Goal: Information Seeking & Learning: Learn about a topic

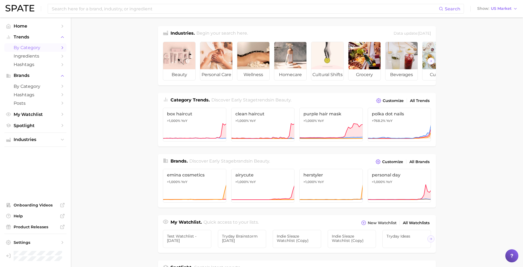
click at [35, 47] on span "by Category" at bounding box center [36, 47] width 44 height 5
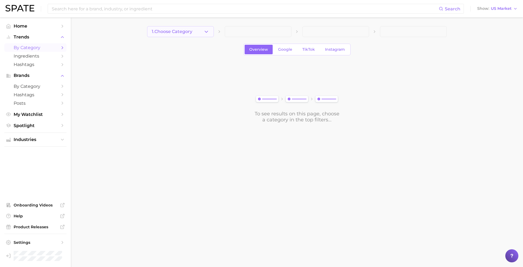
click at [194, 28] on button "1. Choose Category" at bounding box center [180, 31] width 67 height 11
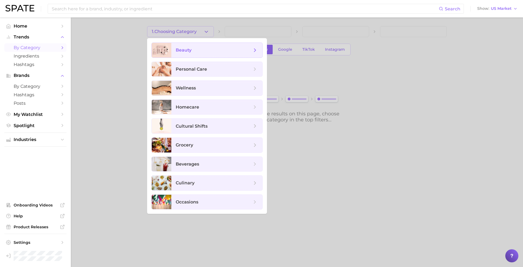
click at [193, 47] on span "beauty" at bounding box center [216, 50] width 91 height 15
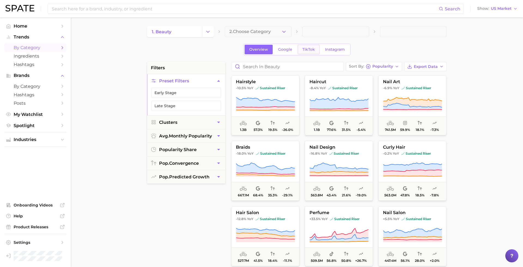
click at [307, 49] on span "TikTok" at bounding box center [308, 49] width 13 height 5
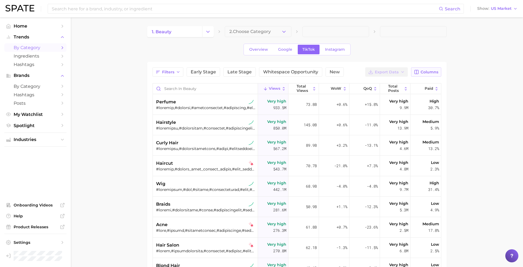
click at [430, 72] on span "Columns" at bounding box center [429, 72] width 18 height 5
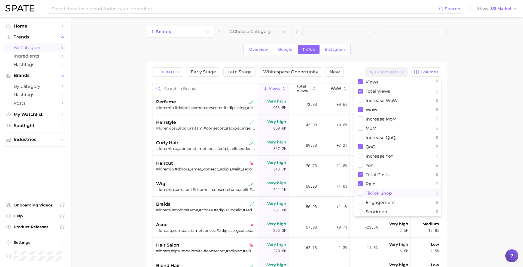
click at [380, 192] on span "TikTok Shop" at bounding box center [378, 193] width 26 height 5
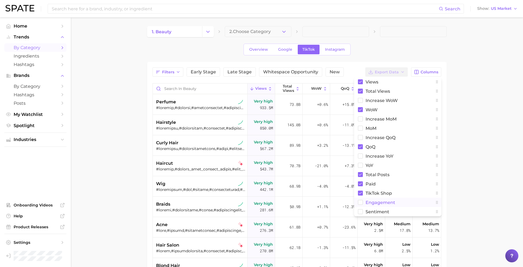
click at [380, 200] on span "engagement" at bounding box center [380, 202] width 30 height 5
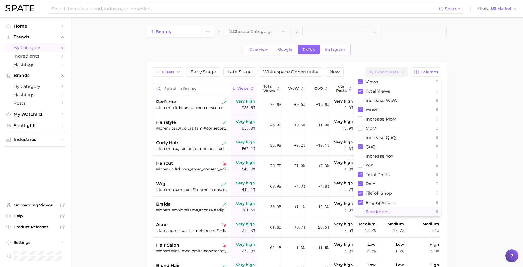
click at [378, 209] on span "Sentiment" at bounding box center [377, 211] width 24 height 5
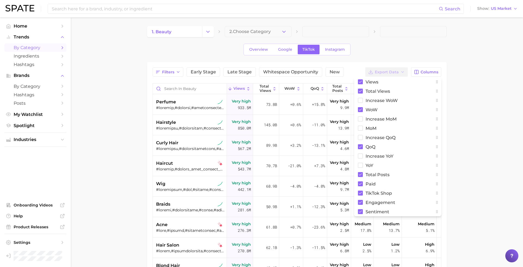
click at [464, 137] on main "1. beauty 2. Choose Category Overview Google TikTok Instagram Filters Early Sta…" at bounding box center [297, 199] width 452 height 365
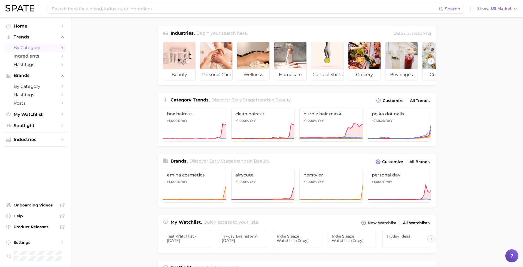
click at [35, 46] on span "by Category" at bounding box center [36, 47] width 44 height 5
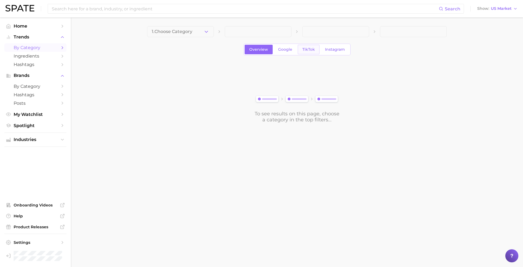
click at [308, 47] on span "TikTok" at bounding box center [308, 49] width 13 height 5
click at [195, 32] on button "1. Choose Category" at bounding box center [180, 31] width 67 height 11
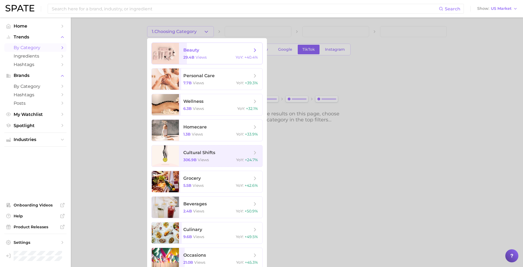
click at [202, 53] on span "beauty 29.4b views YoY : +40.4%" at bounding box center [220, 53] width 83 height 21
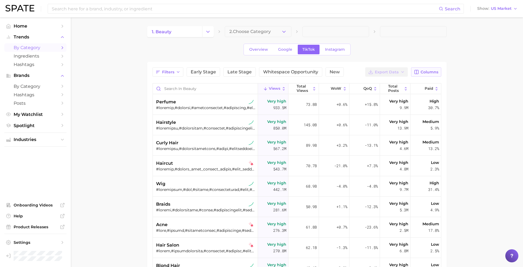
click at [427, 72] on span "Columns" at bounding box center [429, 72] width 18 height 5
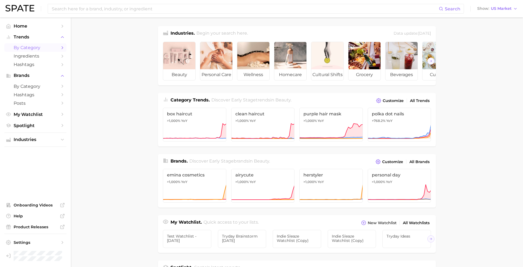
click at [40, 48] on span "by Category" at bounding box center [36, 47] width 44 height 5
